Goal: Information Seeking & Learning: Understand process/instructions

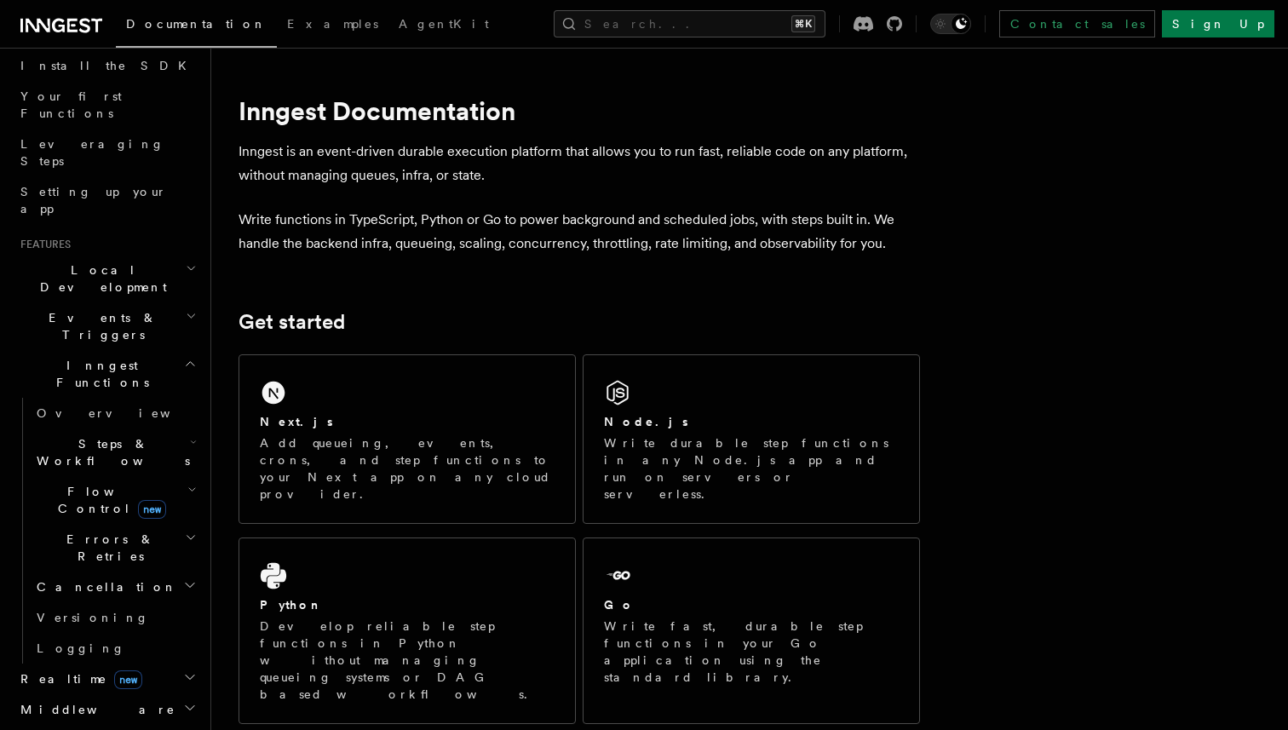
scroll to position [220, 0]
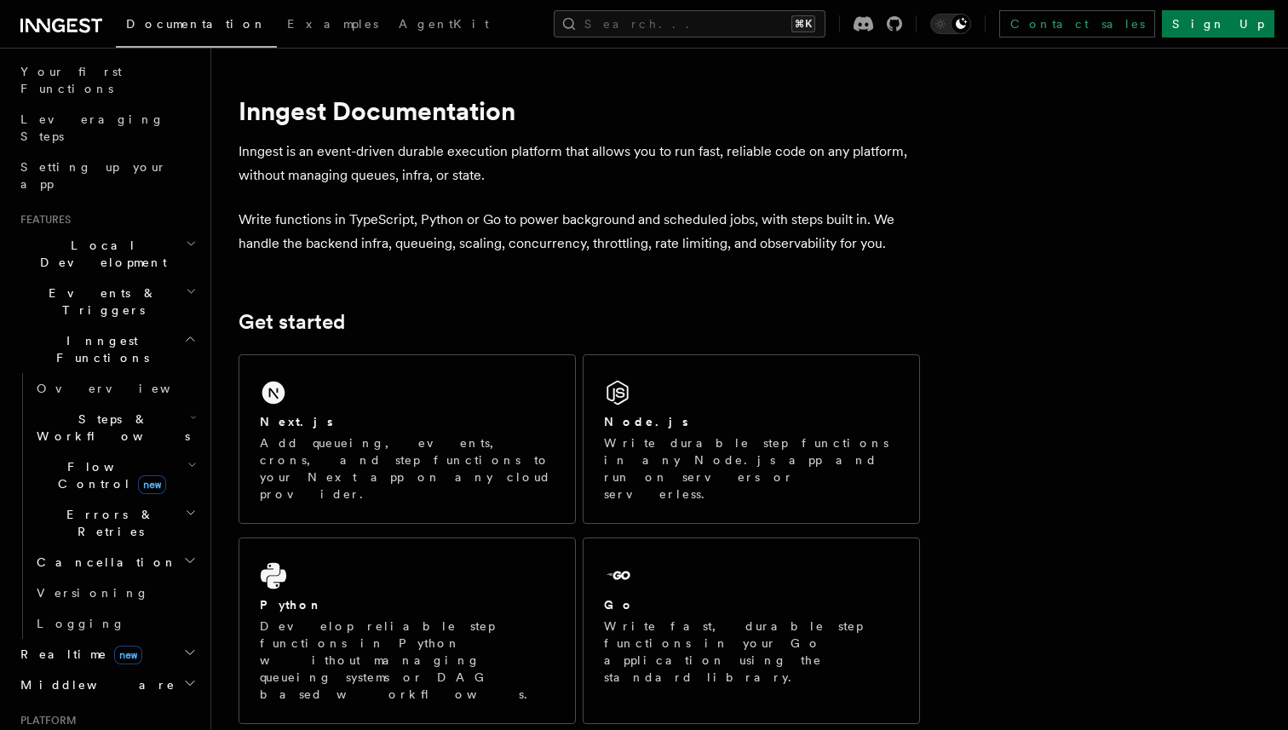
click at [50, 645] on span "Realtime new" at bounding box center [78, 653] width 129 height 17
click at [90, 669] on link "Overview" at bounding box center [115, 684] width 170 height 31
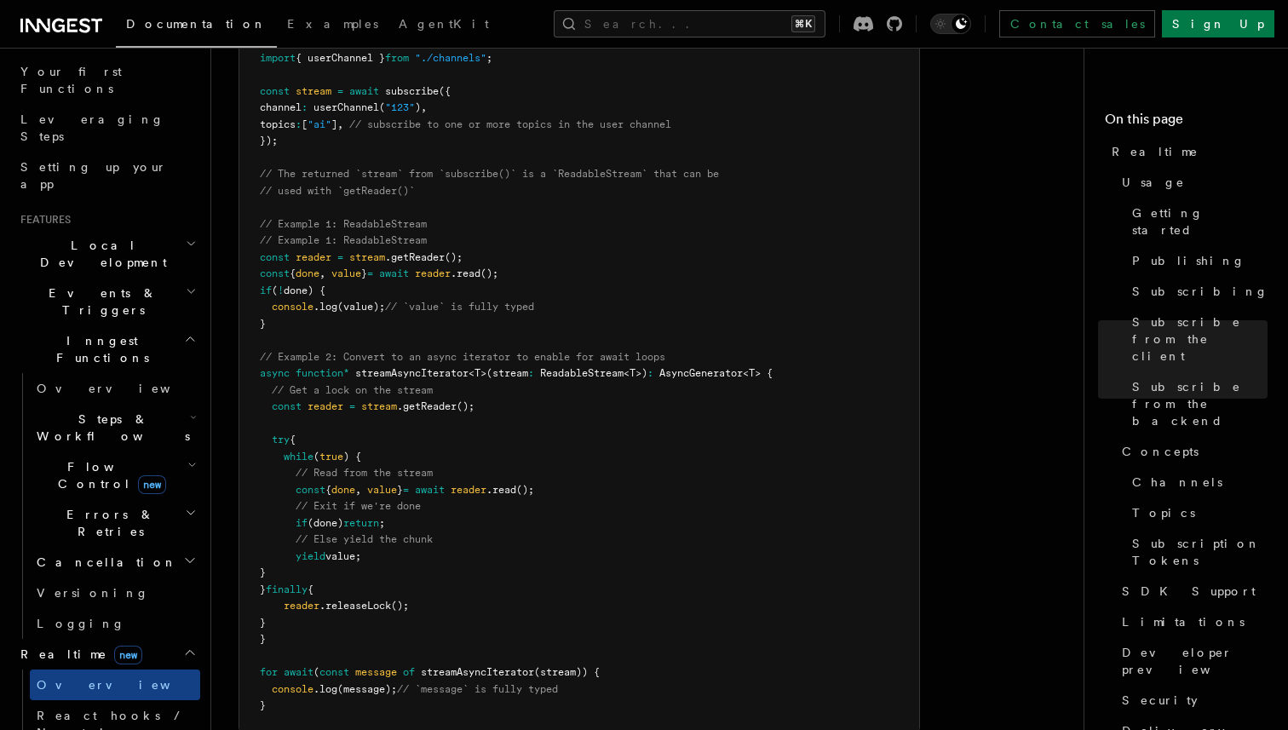
scroll to position [3658, 0]
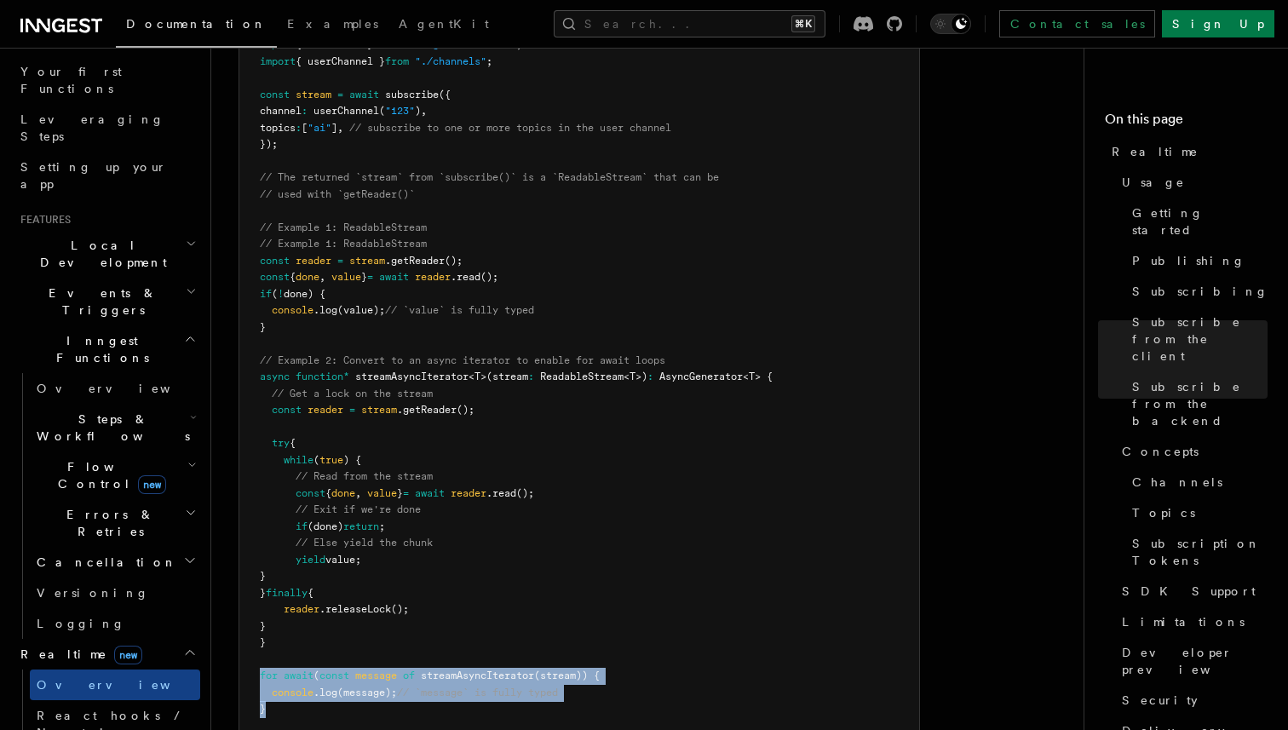
drag, startPoint x: 279, startPoint y: 657, endPoint x: 262, endPoint y: 629, distance: 32.9
click at [262, 629] on pre "import { subscribe } from "@inngest/realtime" ; import { userChannel } from "./…" at bounding box center [579, 377] width 680 height 715
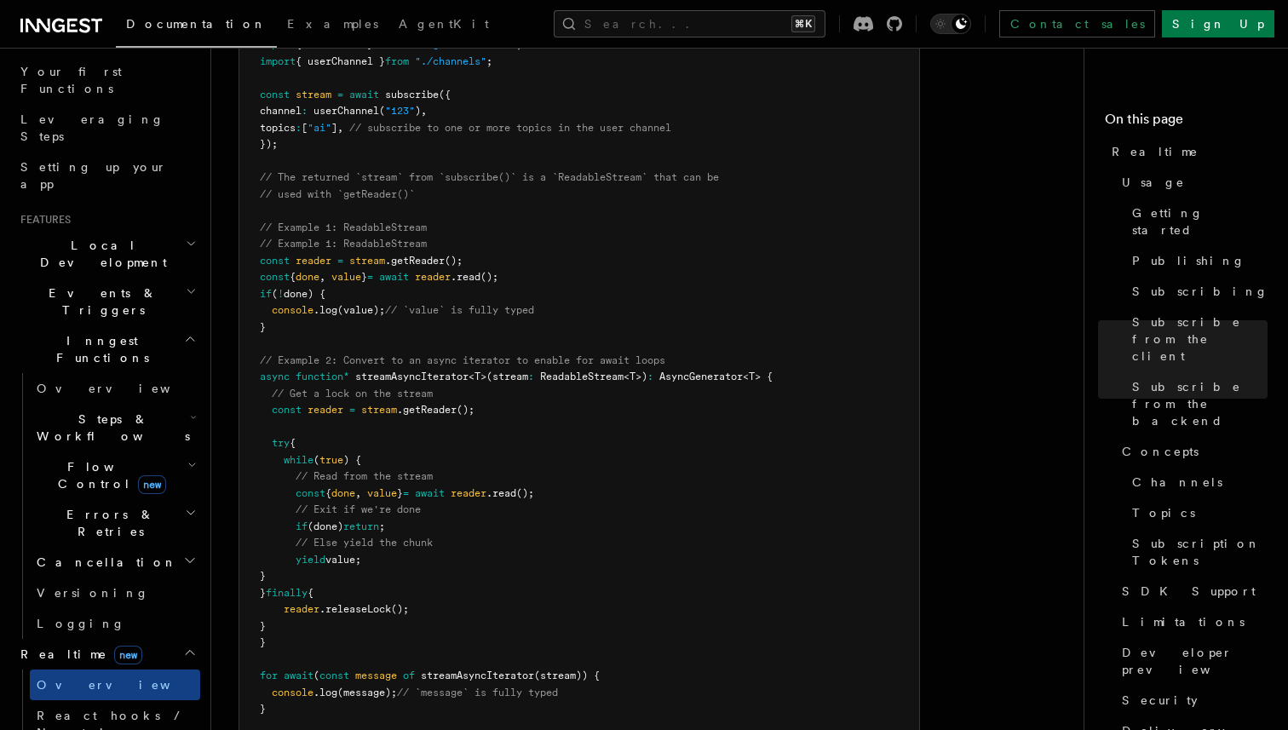
click at [359, 594] on pre "import { subscribe } from "@inngest/realtime" ; import { userChannel } from "./…" at bounding box center [579, 377] width 680 height 715
drag, startPoint x: 261, startPoint y: 632, endPoint x: 313, endPoint y: 630, distance: 52.0
click at [313, 669] on span "for await ( const message of streamAsyncIterator (stream)) {" at bounding box center [430, 675] width 340 height 12
click at [359, 581] on pre "import { subscribe } from "@inngest/realtime" ; import { userChannel } from "./…" at bounding box center [579, 377] width 680 height 715
drag, startPoint x: 605, startPoint y: 632, endPoint x: 249, endPoint y: 630, distance: 356.0
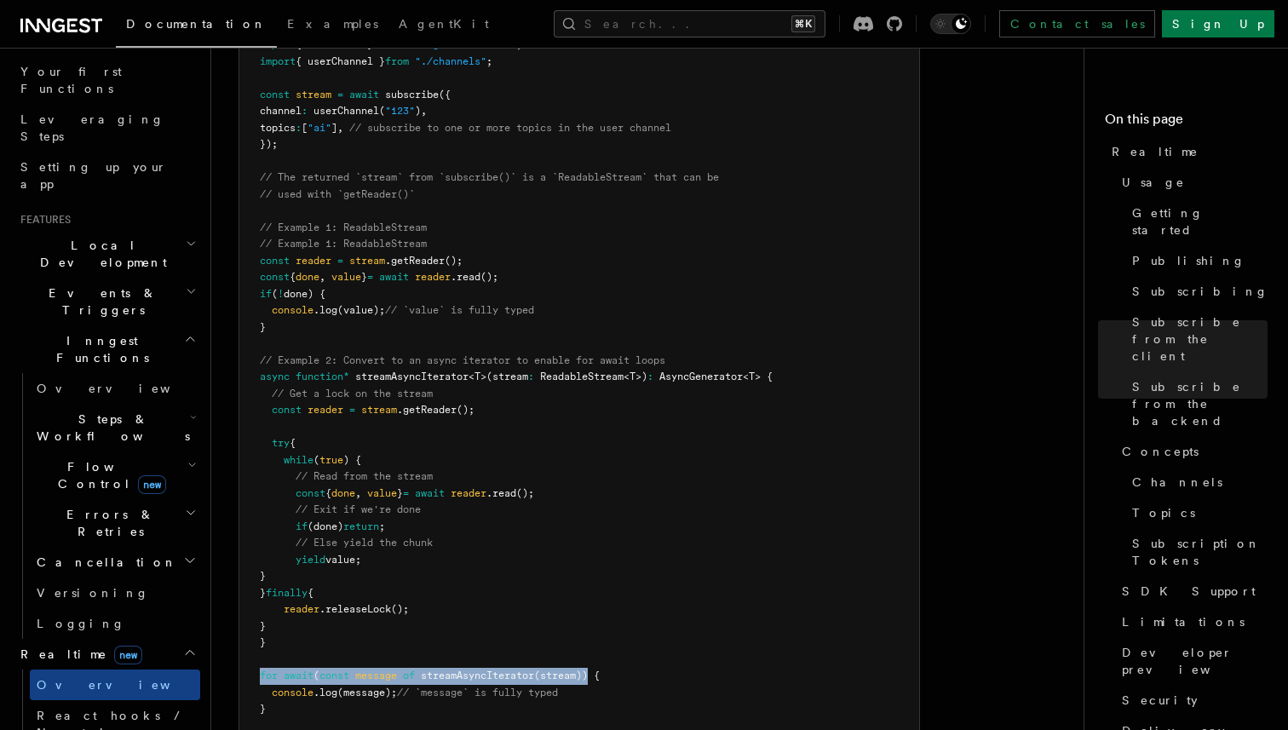
click at [249, 630] on pre "import { subscribe } from "@inngest/realtime" ; import { userChannel } from "./…" at bounding box center [579, 377] width 680 height 715
click at [643, 525] on pre "import { subscribe } from "@inngest/realtime" ; import { userChannel } from "./…" at bounding box center [579, 377] width 680 height 715
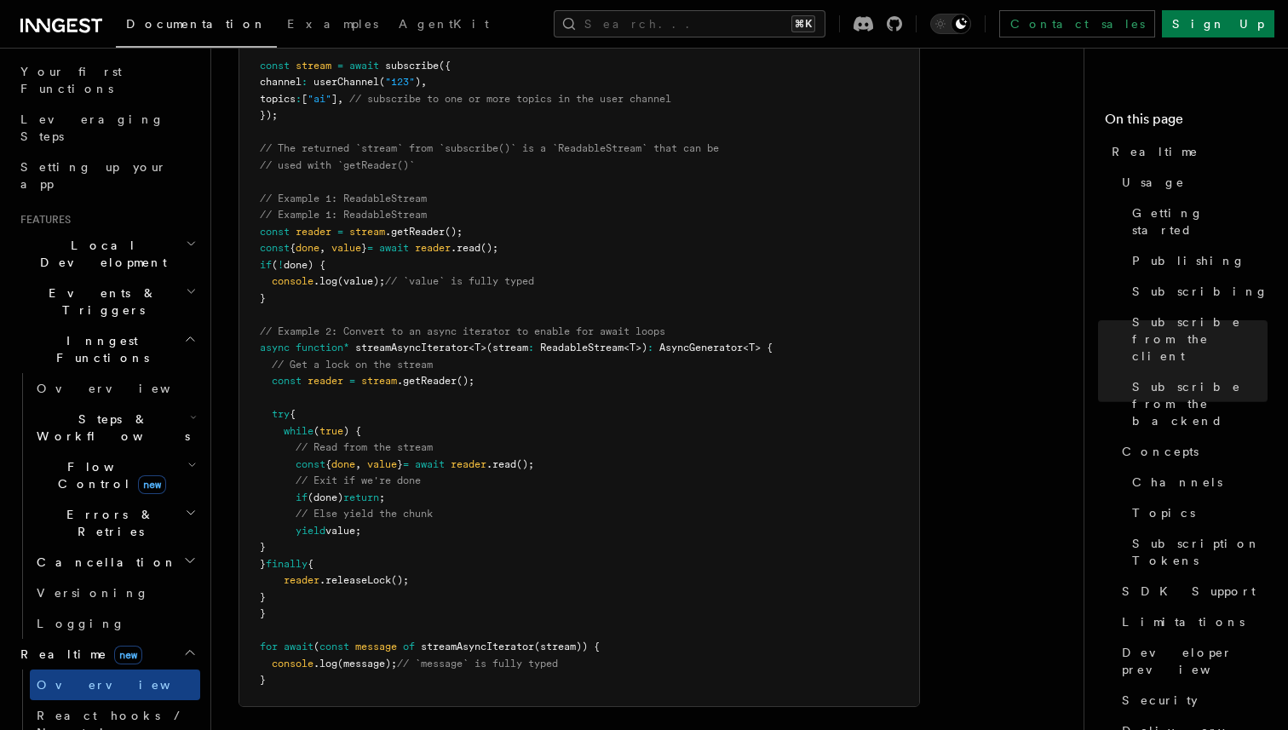
scroll to position [3680, 0]
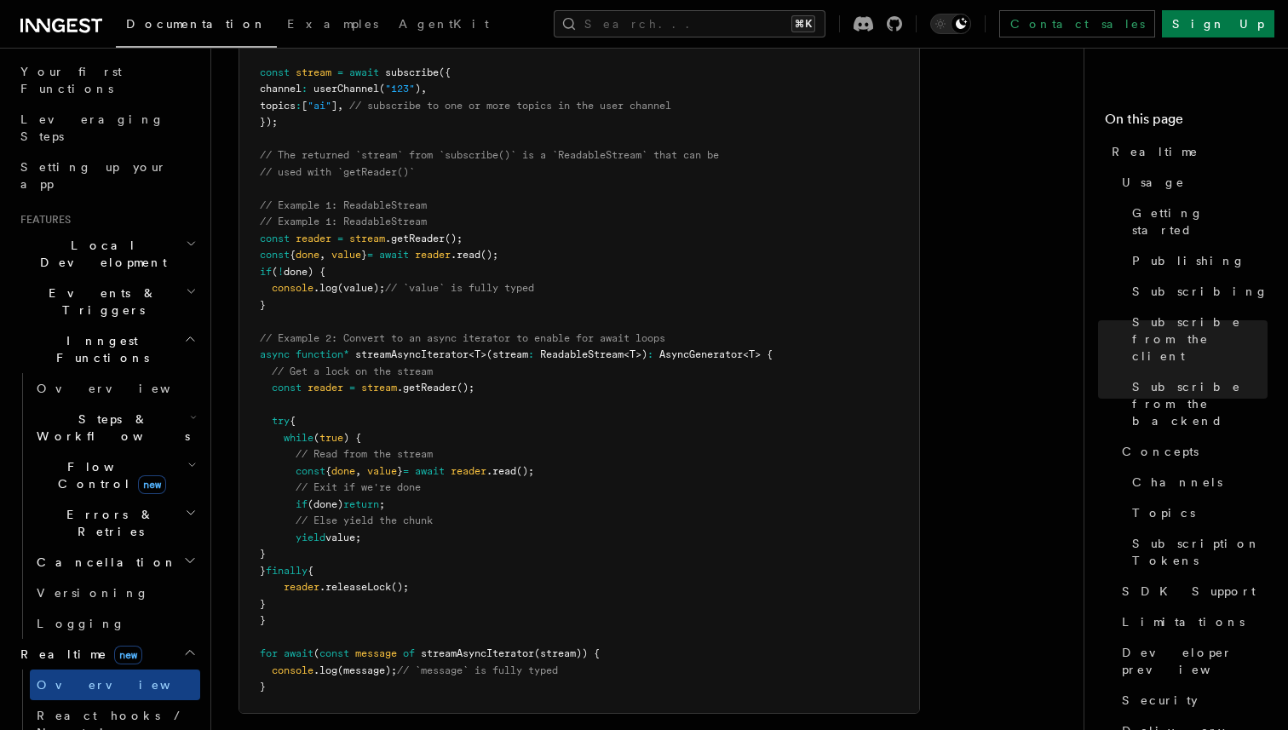
click at [518, 330] on pre "import { subscribe } from "@inngest/realtime" ; import { userChannel } from "./…" at bounding box center [579, 354] width 680 height 715
drag, startPoint x: 483, startPoint y: 336, endPoint x: 292, endPoint y: 338, distance: 190.8
click at [292, 338] on pre "import { subscribe } from "@inngest/realtime" ; import { userChannel } from "./…" at bounding box center [579, 354] width 680 height 715
click at [292, 381] on span "const" at bounding box center [287, 387] width 30 height 12
drag, startPoint x: 291, startPoint y: 302, endPoint x: 348, endPoint y: 304, distance: 57.1
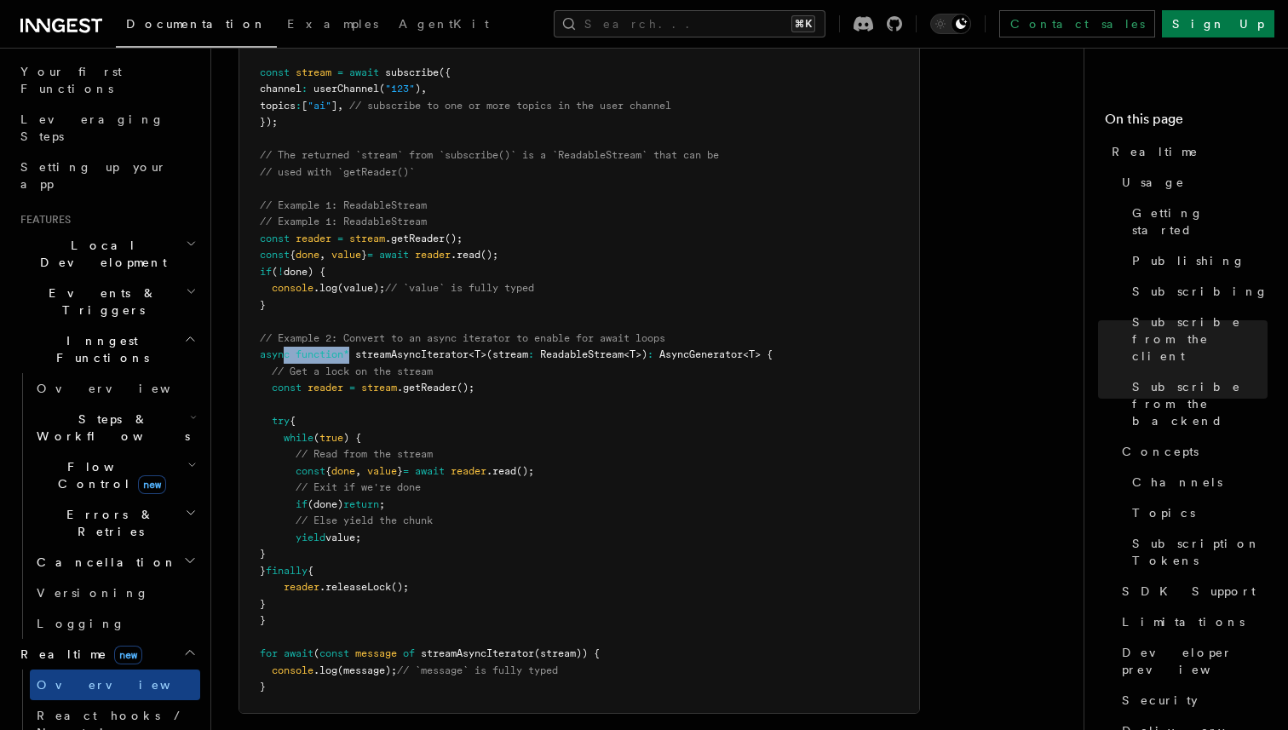
click at [348, 348] on span "async function* streamAsyncIterator < T >(stream : ReadableStream < T >) : Asyn…" at bounding box center [516, 354] width 513 height 12
click at [346, 348] on span "function*" at bounding box center [322, 354] width 54 height 12
drag, startPoint x: 381, startPoint y: 490, endPoint x: 238, endPoint y: 490, distance: 143.9
click at [455, 467] on pre "import { subscribe } from "@inngest/realtime" ; import { userChannel } from "./…" at bounding box center [579, 354] width 680 height 715
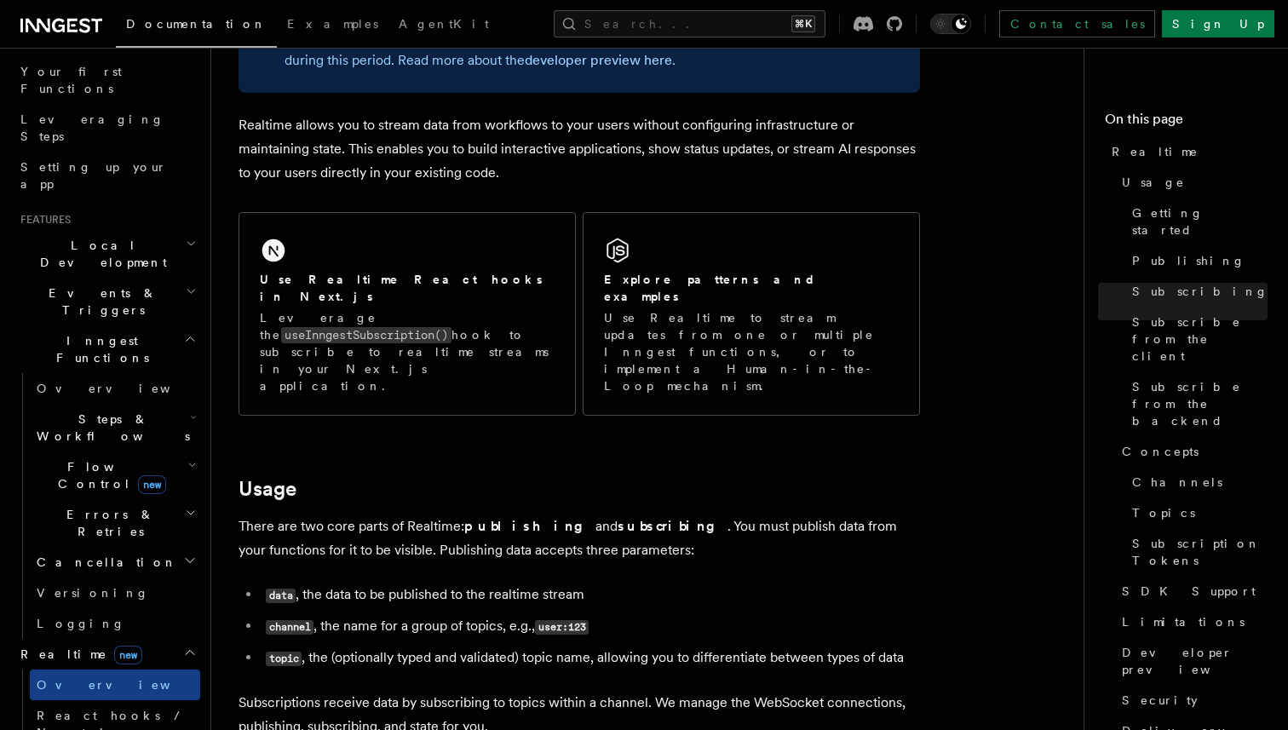
scroll to position [0, 0]
